Goal: Information Seeking & Learning: Learn about a topic

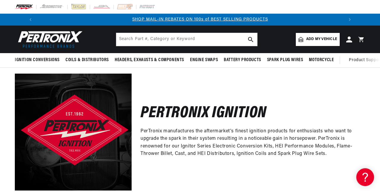
scroll to position [0, 317]
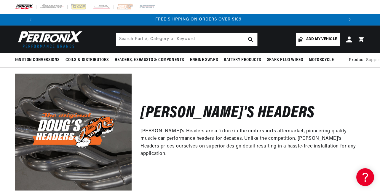
scroll to position [0, 634]
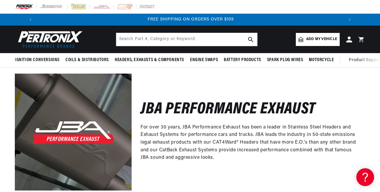
scroll to position [0, 634]
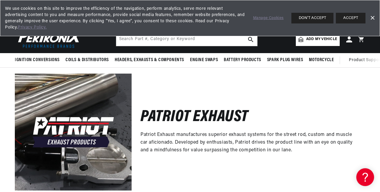
scroll to position [0, 317]
